Goal: Task Accomplishment & Management: Manage account settings

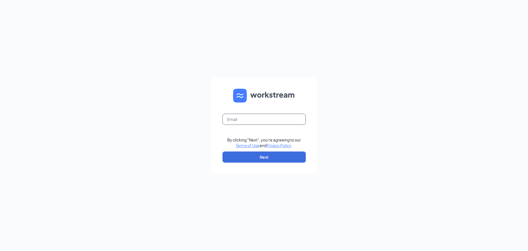
click at [236, 118] on input "text" at bounding box center [264, 119] width 83 height 11
type input "[EMAIL_ADDRESS][DOMAIN_NAME]"
click at [250, 153] on button "Next" at bounding box center [264, 156] width 83 height 11
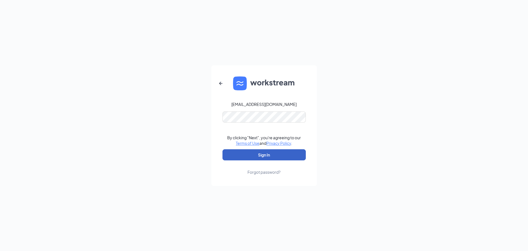
click at [250, 155] on button "Sign In" at bounding box center [264, 154] width 83 height 11
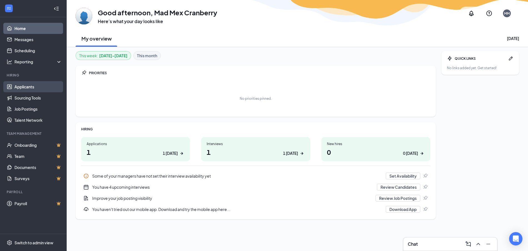
click at [19, 88] on link "Applicants" at bounding box center [38, 86] width 48 height 11
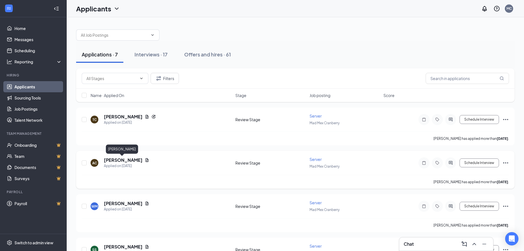
click at [109, 161] on h5 "Ashlee Cosper" at bounding box center [123, 160] width 39 height 6
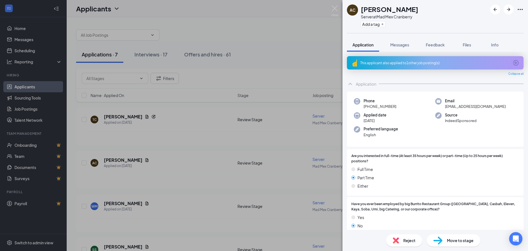
click at [382, 60] on div "This applicant also applied to 1 other job posting(s)" at bounding box center [435, 62] width 177 height 13
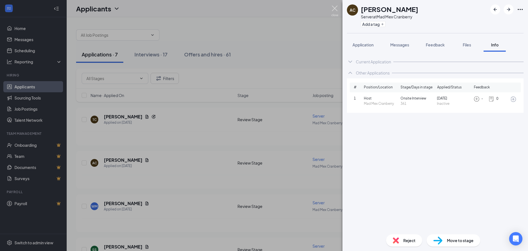
click at [334, 7] on img at bounding box center [335, 11] width 7 height 11
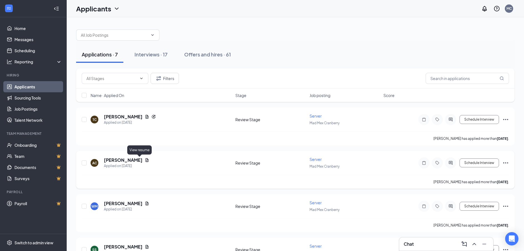
click at [145, 160] on icon "Document" at bounding box center [147, 160] width 4 height 4
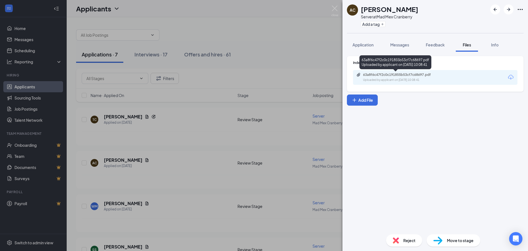
click at [401, 74] on div "63a8f6c47f2c0c191855b53cf7c68697.pdf" at bounding box center [402, 75] width 78 height 4
click at [333, 5] on div "AC Ashlee Cosper Server at Mad Mex Cranberry Add a tag Application Messages Fee…" at bounding box center [264, 125] width 528 height 251
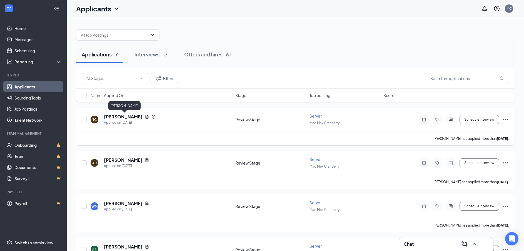
click at [116, 117] on h5 "[PERSON_NAME]" at bounding box center [123, 117] width 39 height 6
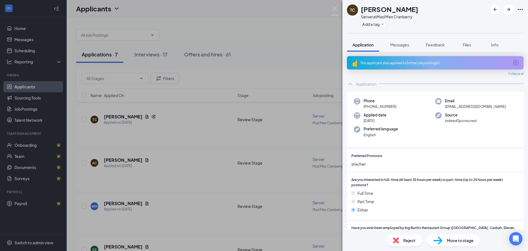
click at [380, 63] on div "This applicant also applied to 2 other job posting(s)" at bounding box center [435, 63] width 149 height 5
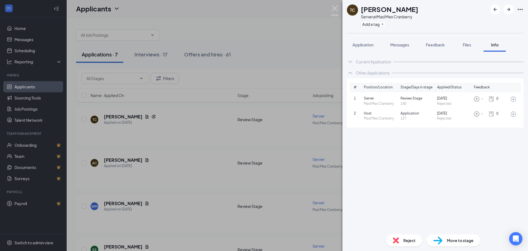
click at [334, 9] on img at bounding box center [335, 11] width 7 height 11
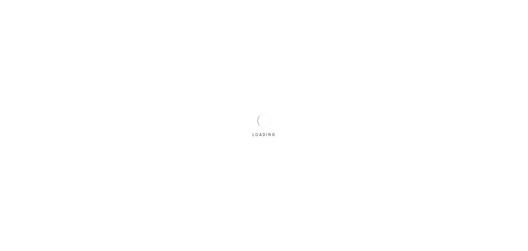
click at [254, 125] on div "LOADING" at bounding box center [264, 126] width 28 height 28
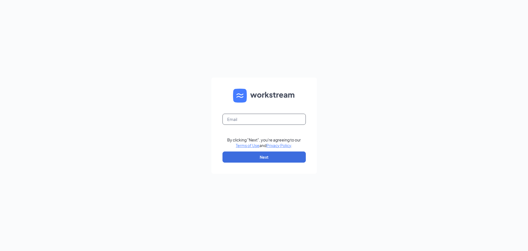
click at [253, 121] on input "text" at bounding box center [264, 119] width 83 height 11
type input "[EMAIL_ADDRESS][DOMAIN_NAME]"
click at [257, 158] on button "Next" at bounding box center [264, 156] width 83 height 11
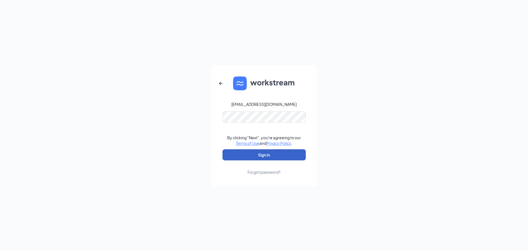
click at [247, 157] on button "Sign In" at bounding box center [264, 154] width 83 height 11
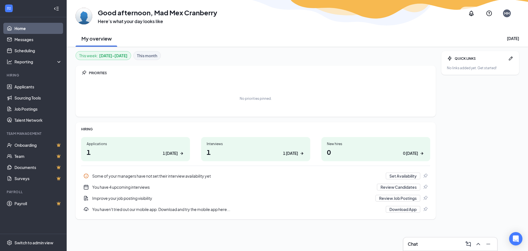
click at [238, 150] on h1 "1 1 today" at bounding box center [256, 151] width 98 height 9
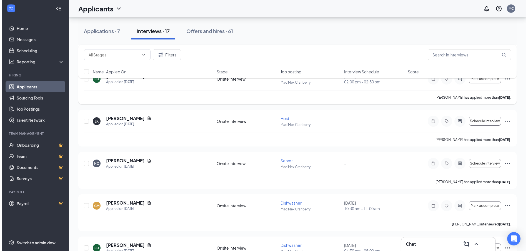
scroll to position [222, 0]
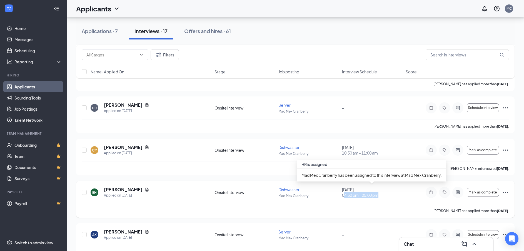
drag, startPoint x: 345, startPoint y: 197, endPoint x: 382, endPoint y: 197, distance: 36.4
click at [382, 197] on span "04:30 pm - 05:00 pm" at bounding box center [372, 195] width 60 height 6
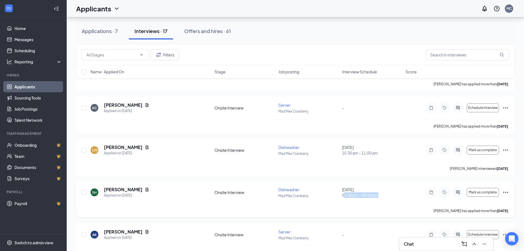
click at [374, 203] on div "EH Edward Hutton Applied on Sep 8 Onsite Interview Dishwasher Mad Mex Cranberry…" at bounding box center [296, 195] width 428 height 17
click at [121, 187] on h5 "[PERSON_NAME]" at bounding box center [123, 190] width 39 height 6
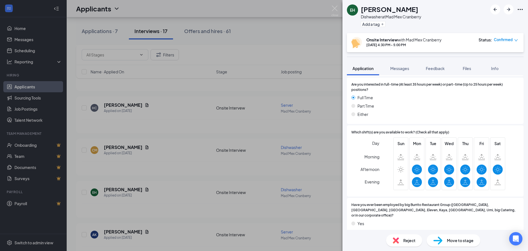
scroll to position [56, 0]
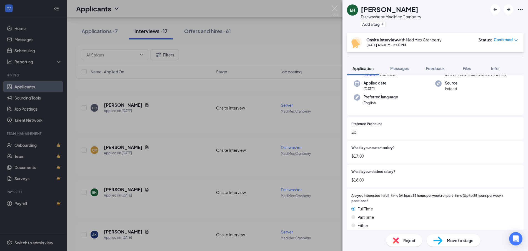
click at [179, 192] on div "EH [PERSON_NAME] Dishwasher at Mad Mex Cranberry Add a tag Onsite Interview wit…" at bounding box center [264, 125] width 528 height 251
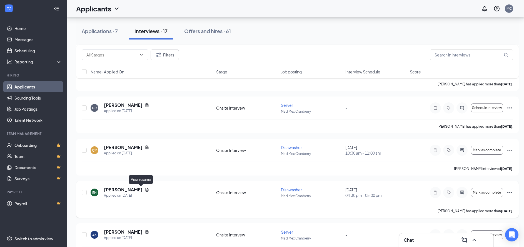
click at [145, 188] on icon "Document" at bounding box center [147, 189] width 4 height 4
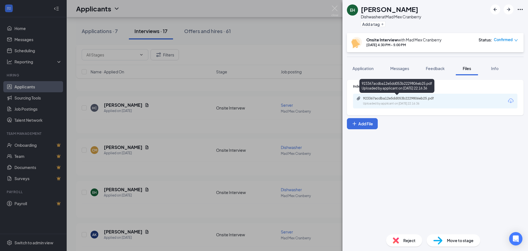
click at [389, 105] on div "Uploaded by applicant on Sep 08, 2025 at 22:16:36" at bounding box center [404, 103] width 83 height 4
click at [366, 67] on span "Application" at bounding box center [363, 68] width 21 height 5
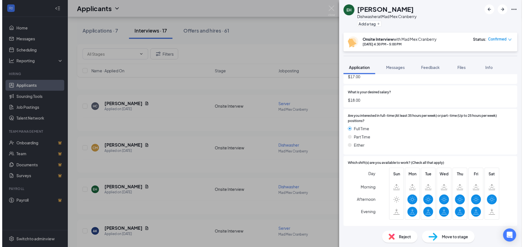
scroll to position [139, 0]
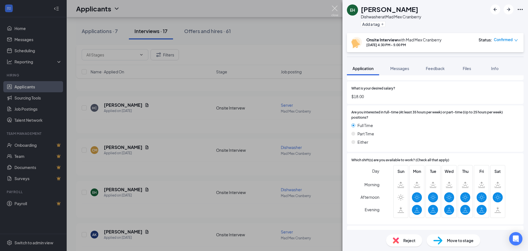
click at [337, 10] on img at bounding box center [335, 11] width 7 height 11
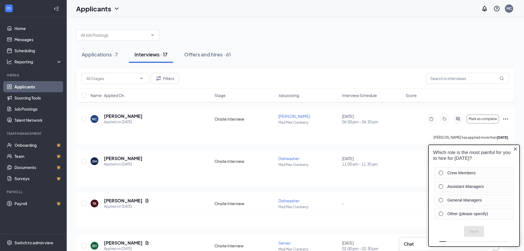
click at [516, 151] on icon "Close button" at bounding box center [515, 149] width 4 height 4
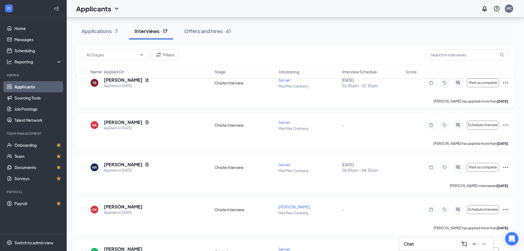
scroll to position [473, 0]
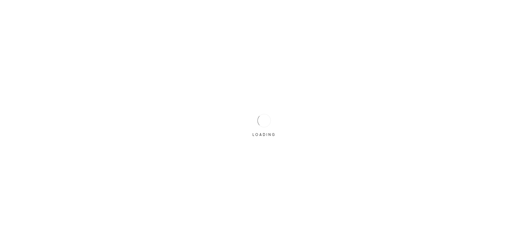
click at [254, 119] on div "LOADING" at bounding box center [264, 126] width 28 height 28
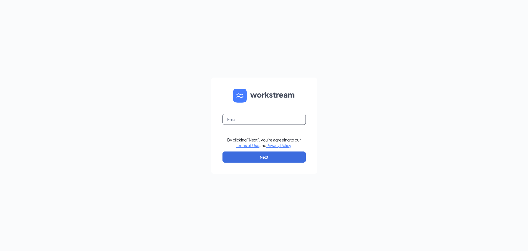
drag, startPoint x: 256, startPoint y: 121, endPoint x: 254, endPoint y: 119, distance: 3.0
click at [254, 119] on input "text" at bounding box center [264, 119] width 83 height 11
type input "[EMAIL_ADDRESS][DOMAIN_NAME]"
click at [255, 156] on button "Next" at bounding box center [264, 156] width 83 height 11
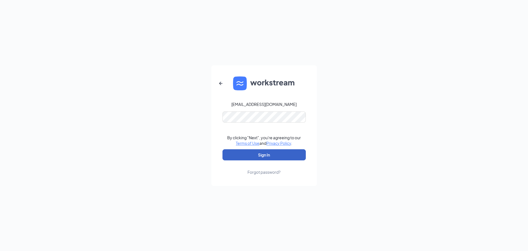
click at [244, 156] on button "Sign In" at bounding box center [264, 154] width 83 height 11
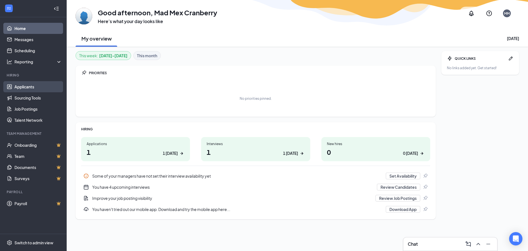
click at [21, 89] on link "Applicants" at bounding box center [38, 86] width 48 height 11
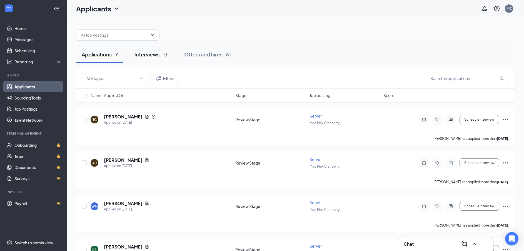
click at [143, 52] on div "Interviews · 17" at bounding box center [151, 54] width 33 height 7
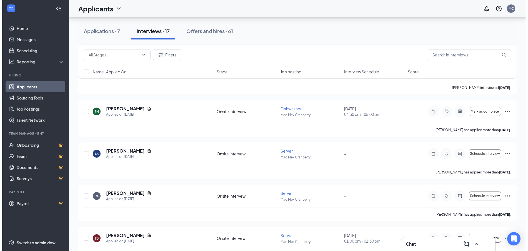
scroll to position [306, 0]
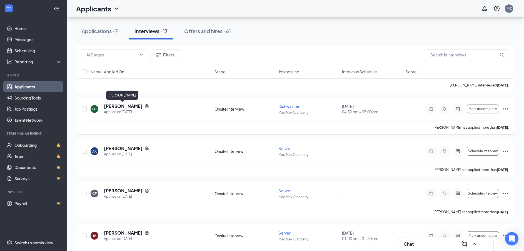
click at [108, 107] on h5 "[PERSON_NAME]" at bounding box center [123, 106] width 39 height 6
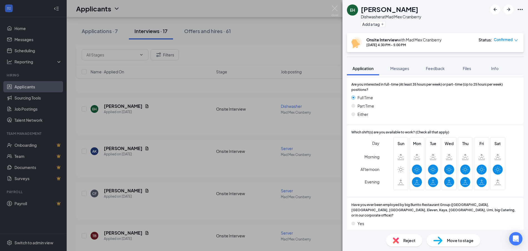
scroll to position [139, 0]
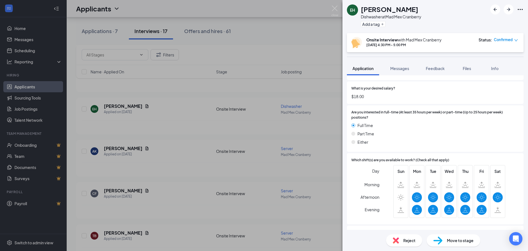
click at [476, 10] on div "EH [PERSON_NAME] Dishwasher at Mad Mex Cranberry Add a tag" at bounding box center [436, 16] width 186 height 33
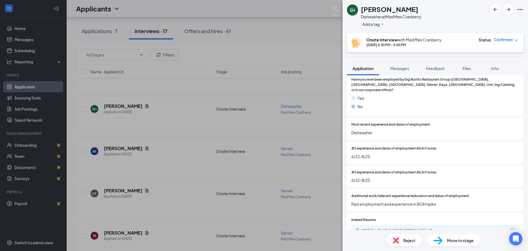
scroll to position [306, 0]
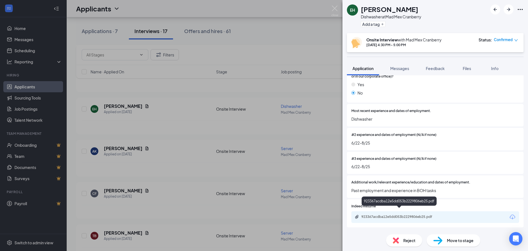
click at [368, 215] on div "923367acdba12e5dd053b2229806eb25.pdf" at bounding box center [401, 217] width 78 height 4
